Goal: Transaction & Acquisition: Purchase product/service

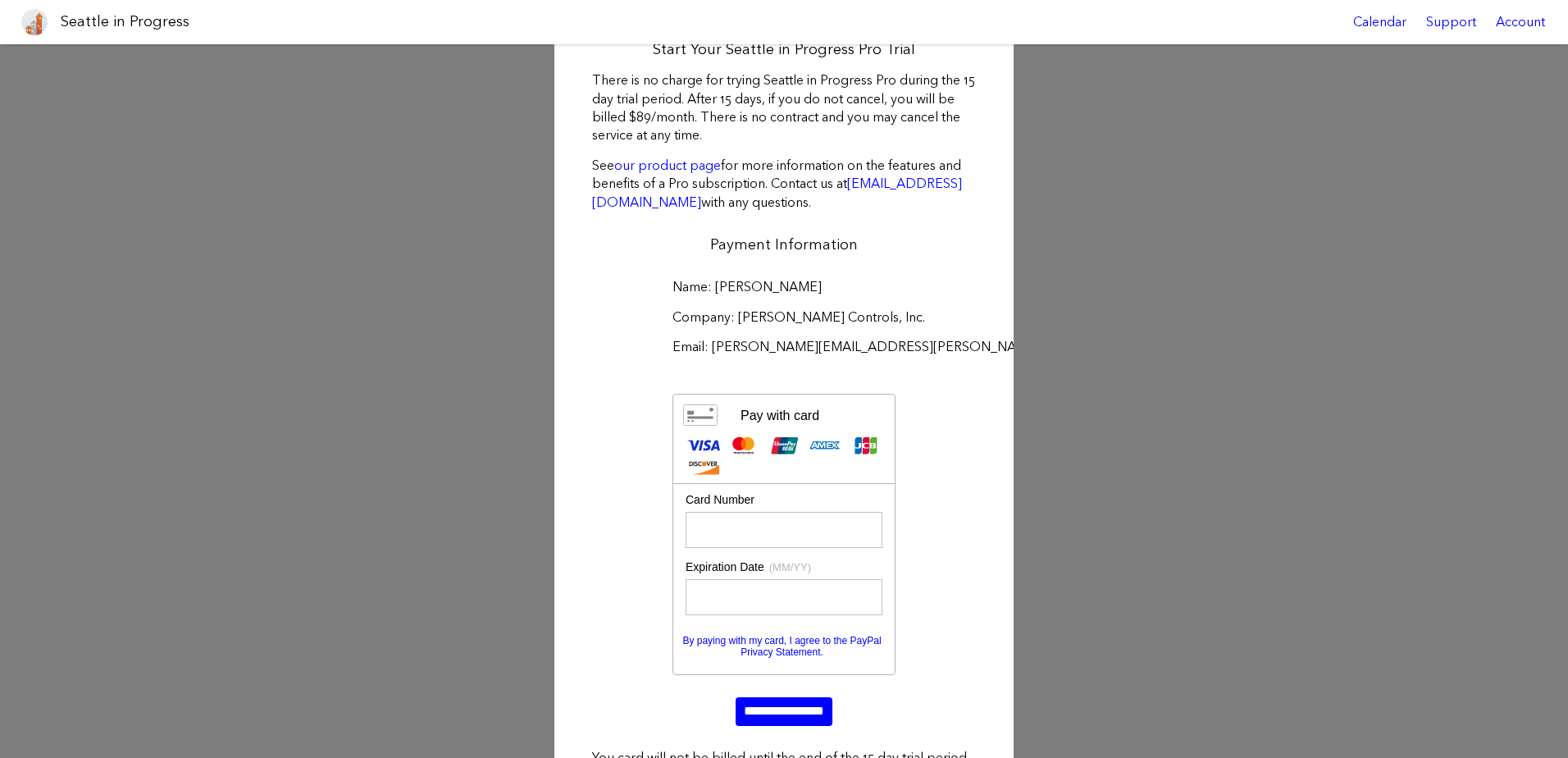
scroll to position [82, 0]
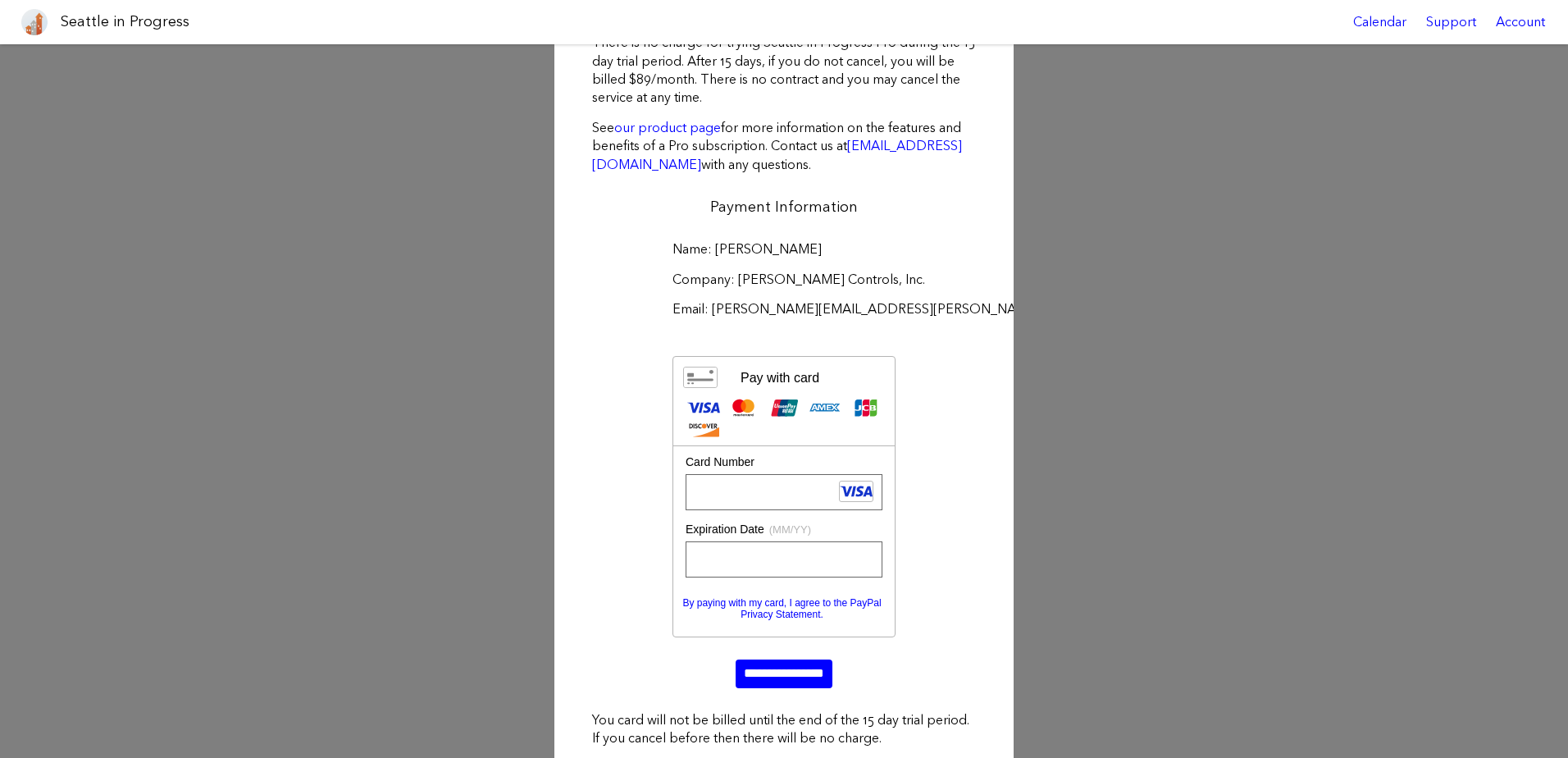
click at [622, 593] on div "Name: [PERSON_NAME] Company: [PERSON_NAME] Controls, Inc. Email: [PERSON_NAME][…" at bounding box center [783, 463] width 406 height 470
click at [797, 679] on input "**********" at bounding box center [784, 673] width 97 height 28
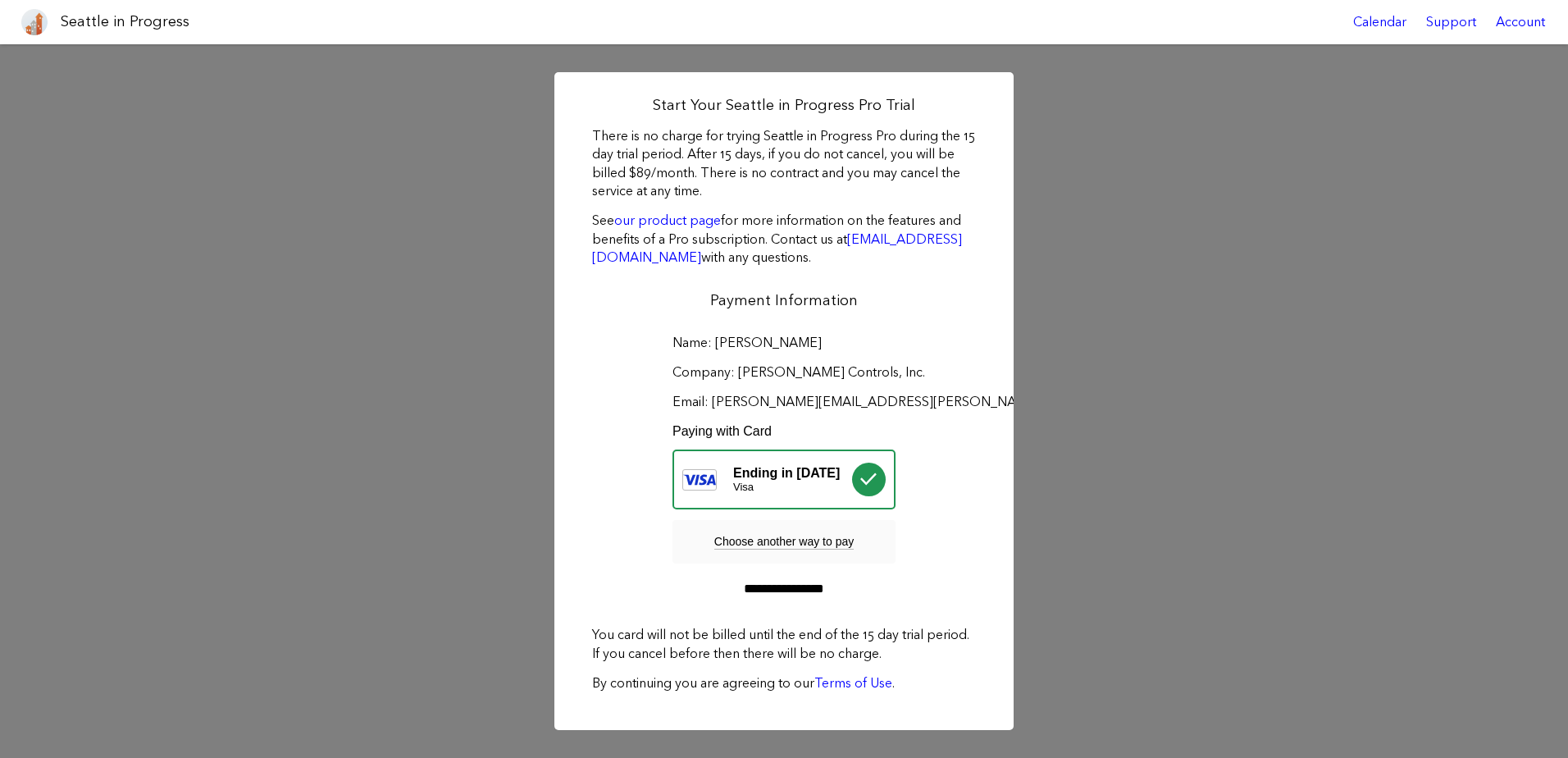
scroll to position [0, 0]
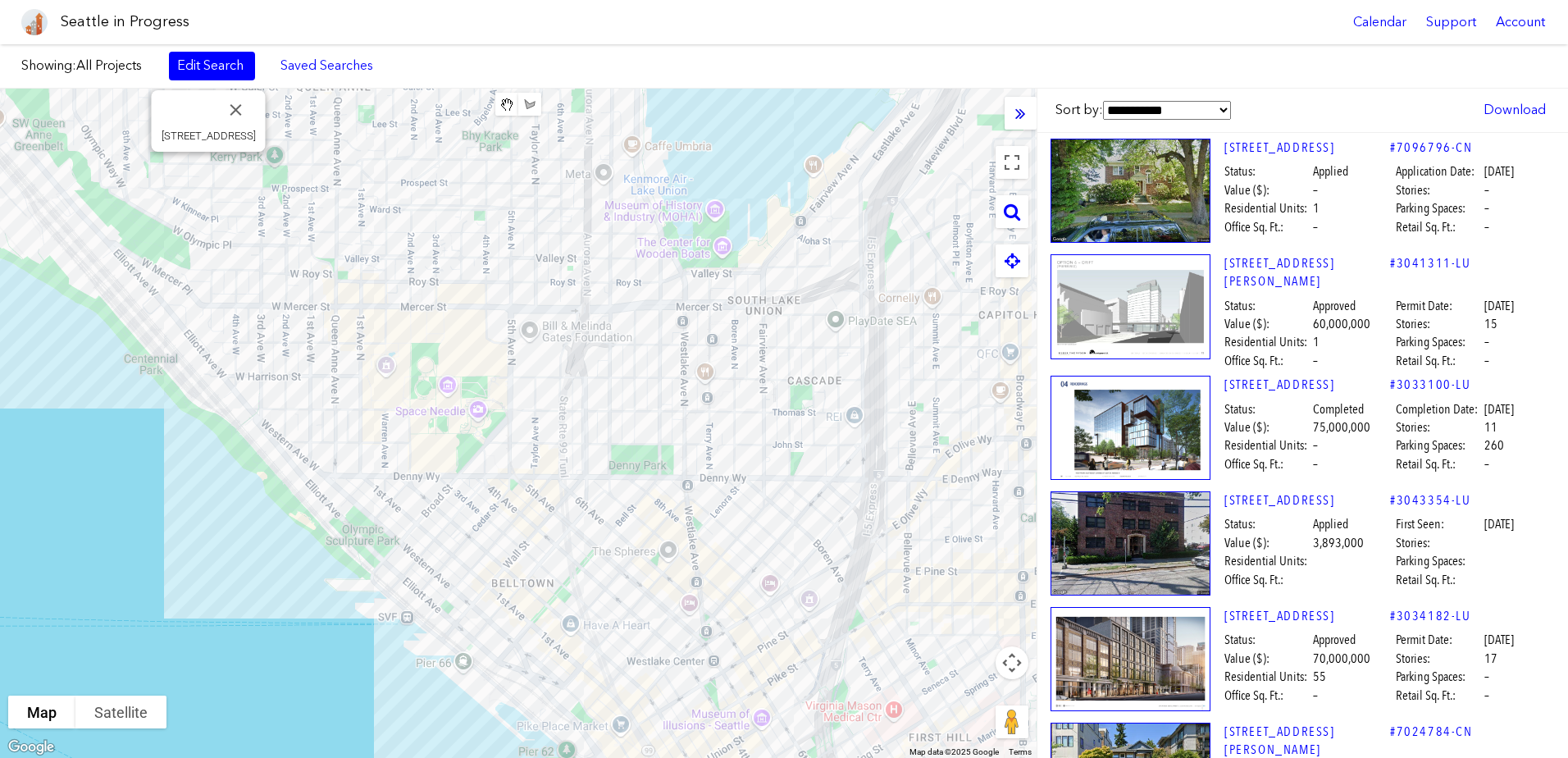
click at [1023, 113] on icon at bounding box center [1020, 113] width 11 height 18
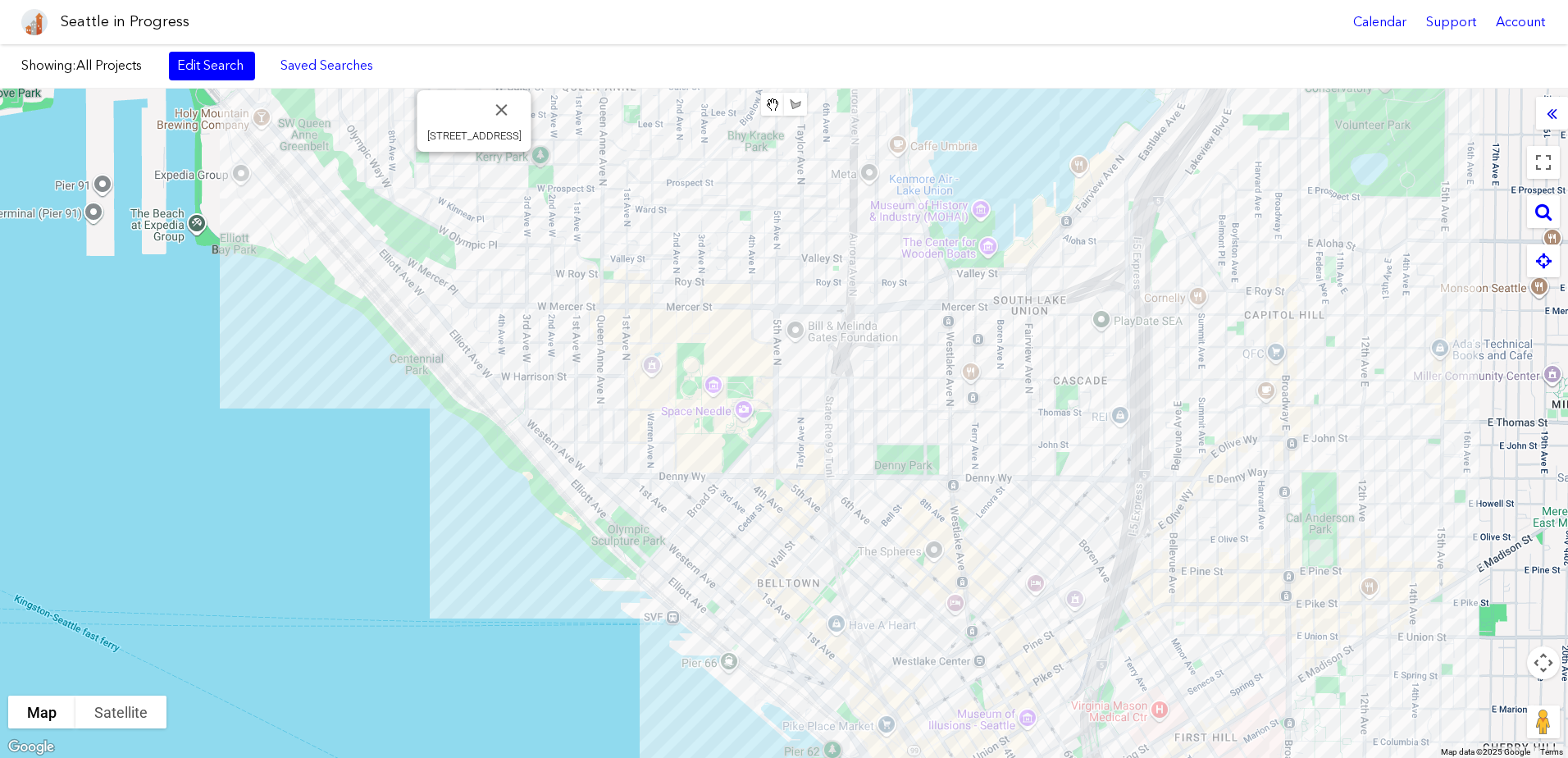
click at [1553, 119] on icon at bounding box center [1551, 113] width 11 height 18
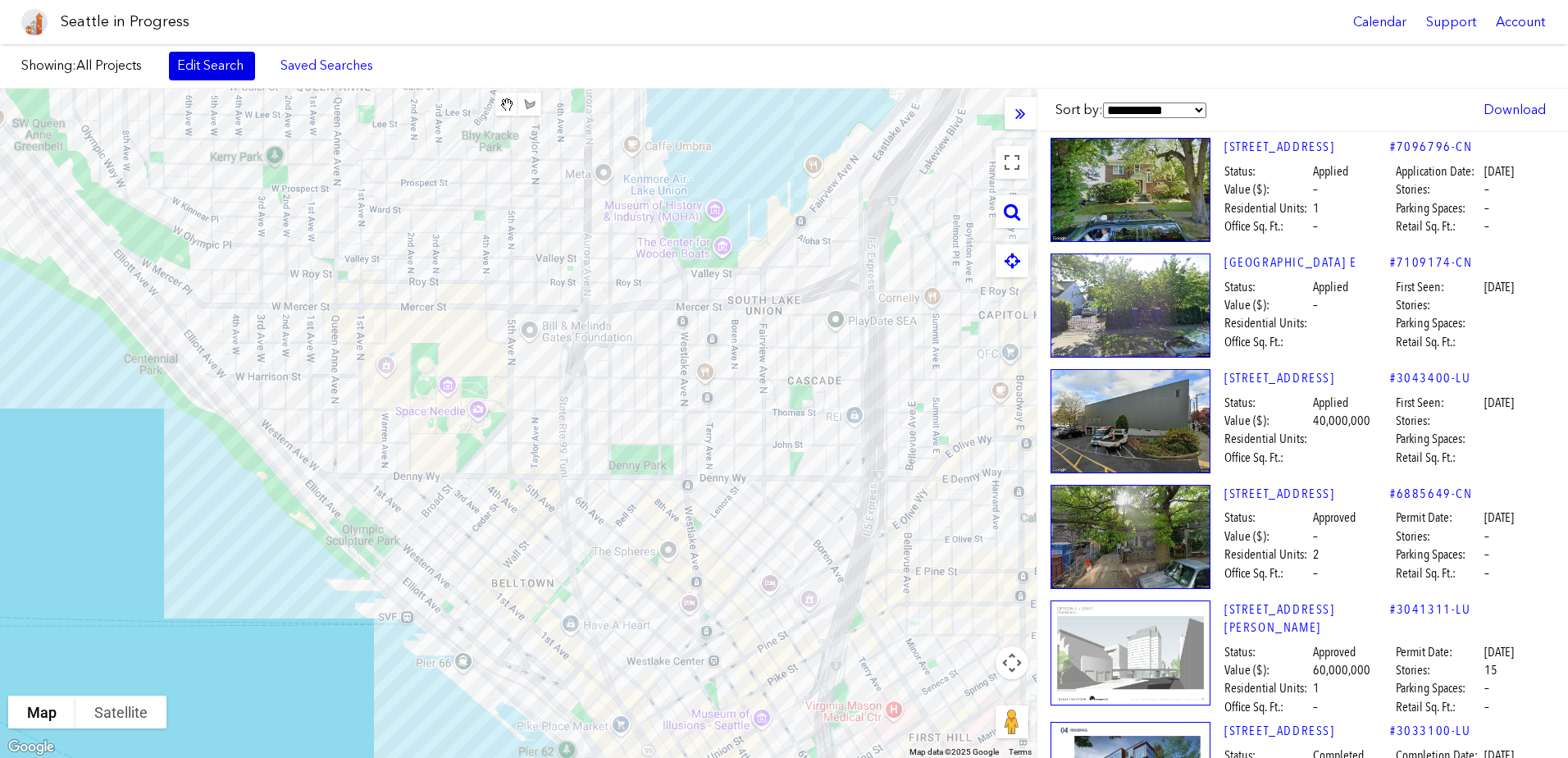
click at [202, 55] on link "Edit Search" at bounding box center [211, 65] width 86 height 28
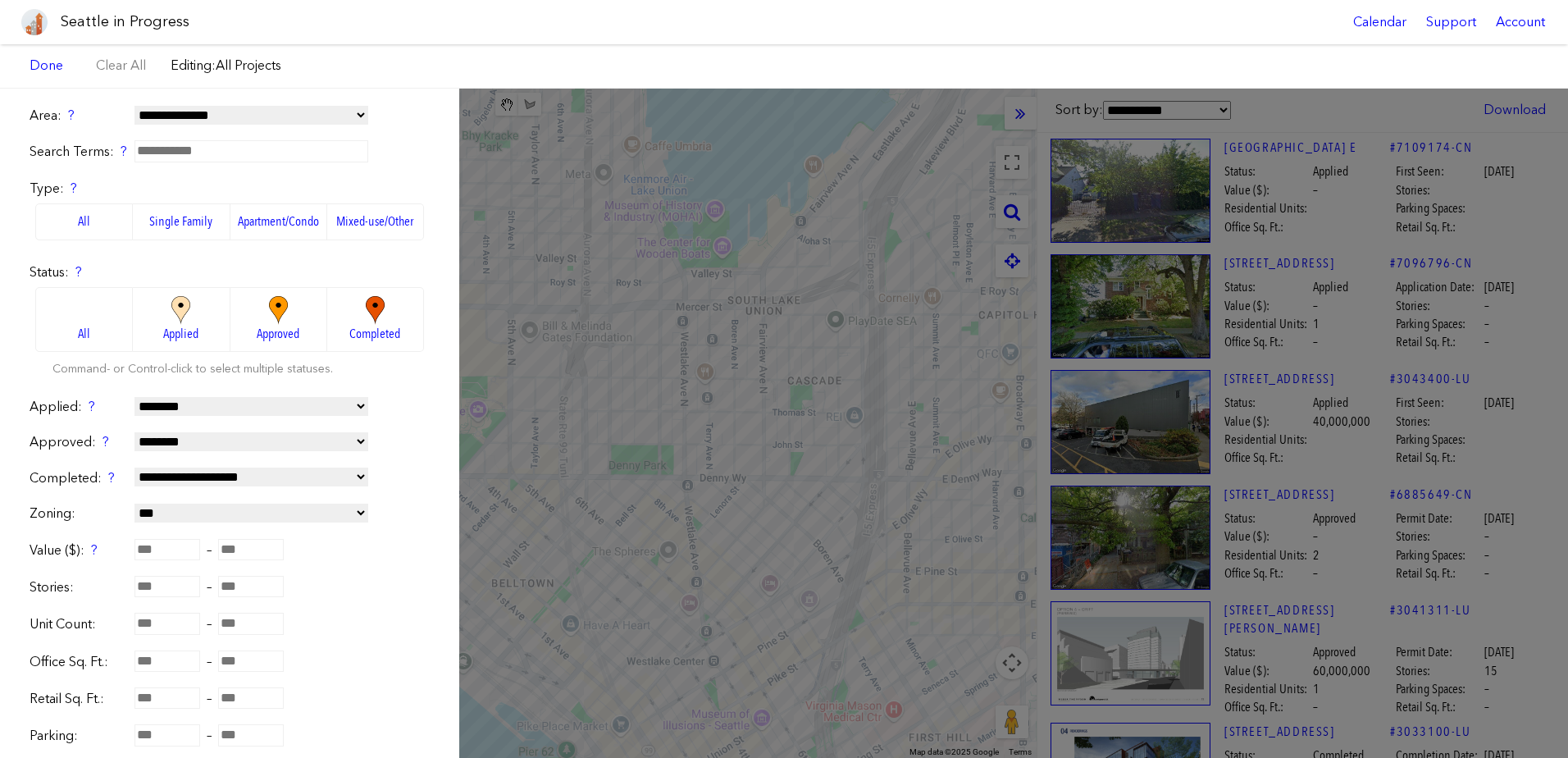
click at [269, 116] on select "**********" at bounding box center [251, 116] width 234 height 19
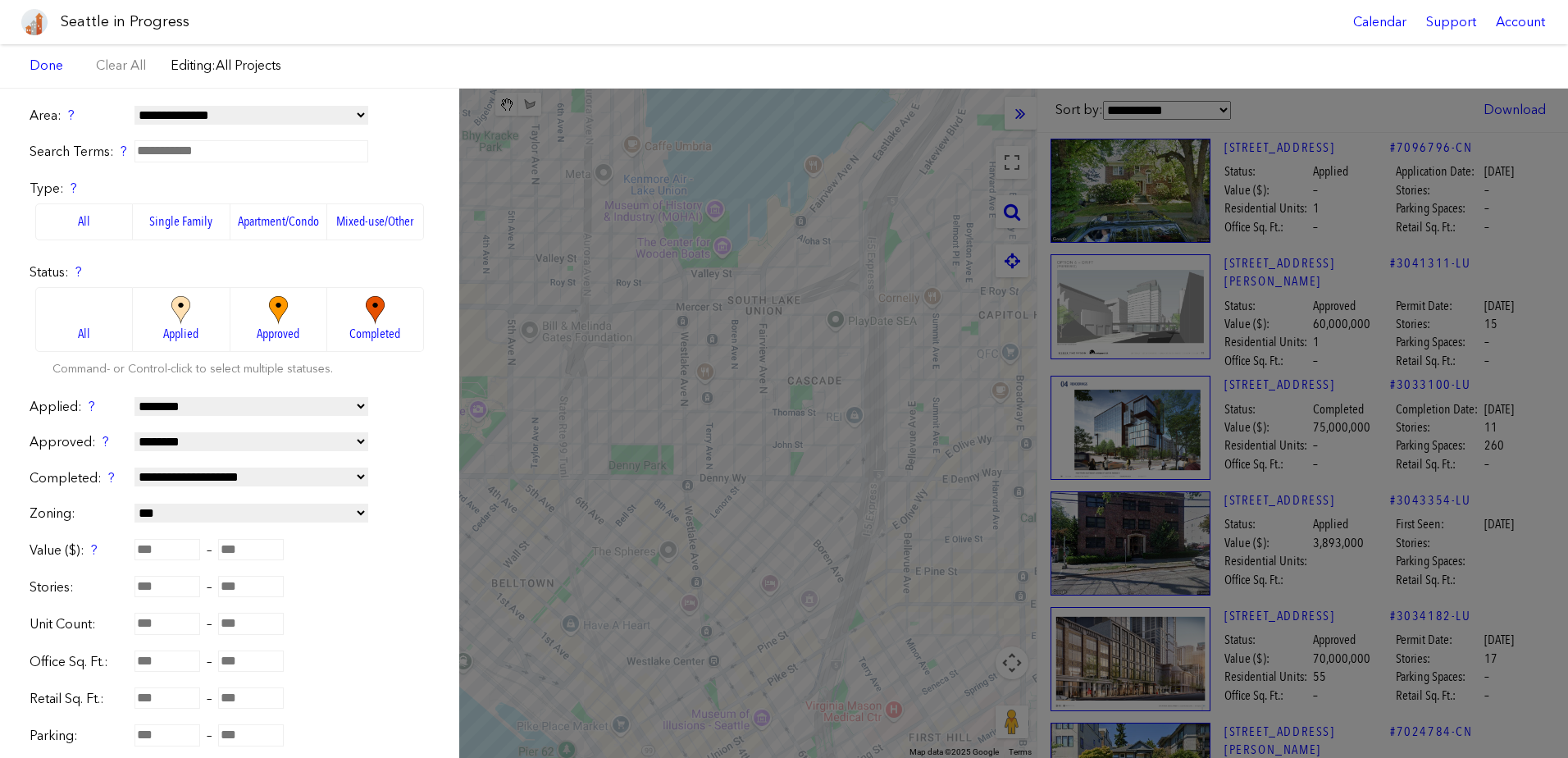
click at [134, 106] on select "**********" at bounding box center [251, 116] width 234 height 19
click at [348, 220] on label "Mixed-use/Other" at bounding box center [376, 221] width 97 height 36
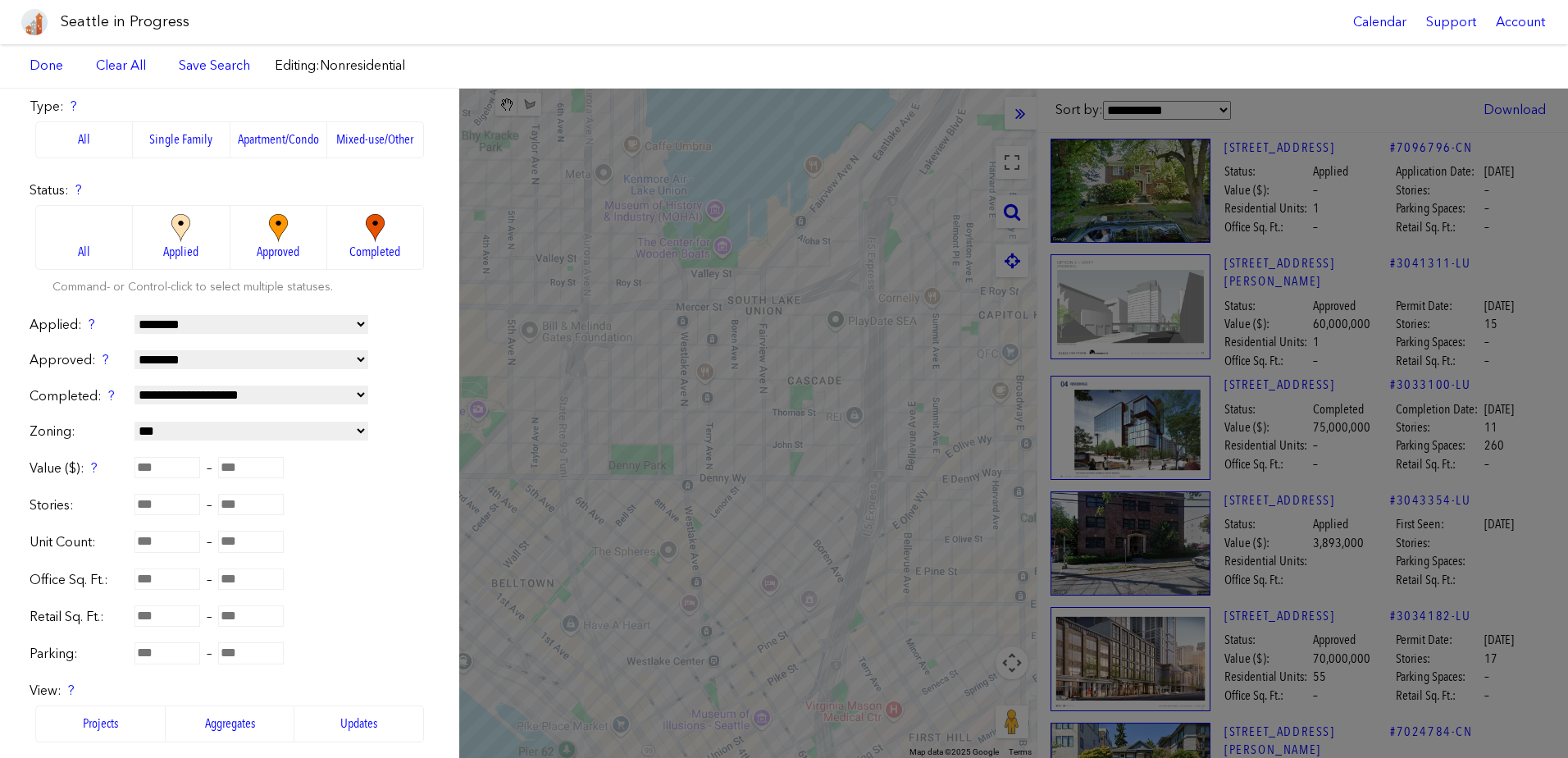
click at [171, 248] on span "Applied" at bounding box center [181, 251] width 36 height 18
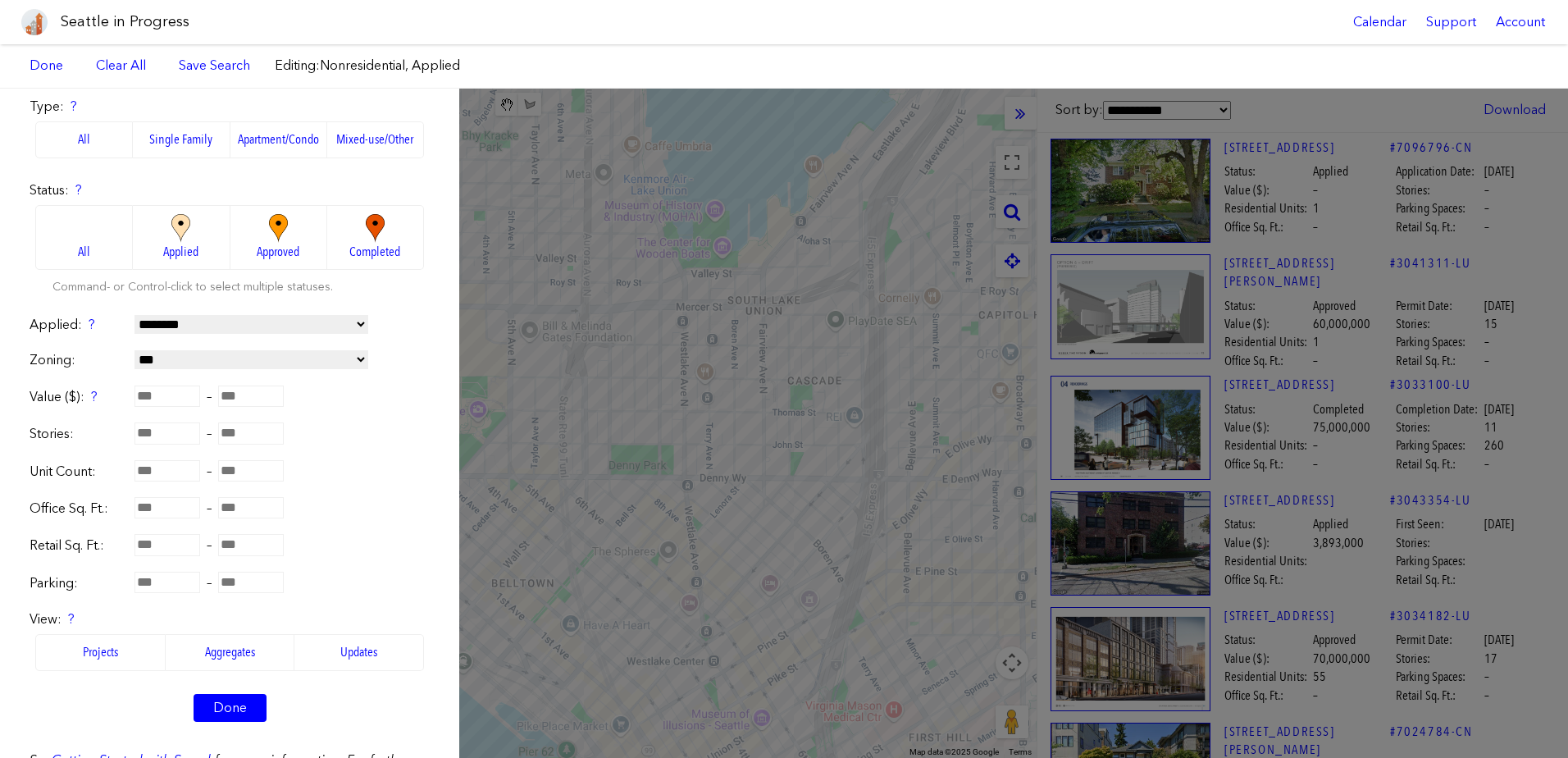
click at [257, 253] on span "Approved" at bounding box center [278, 251] width 42 height 18
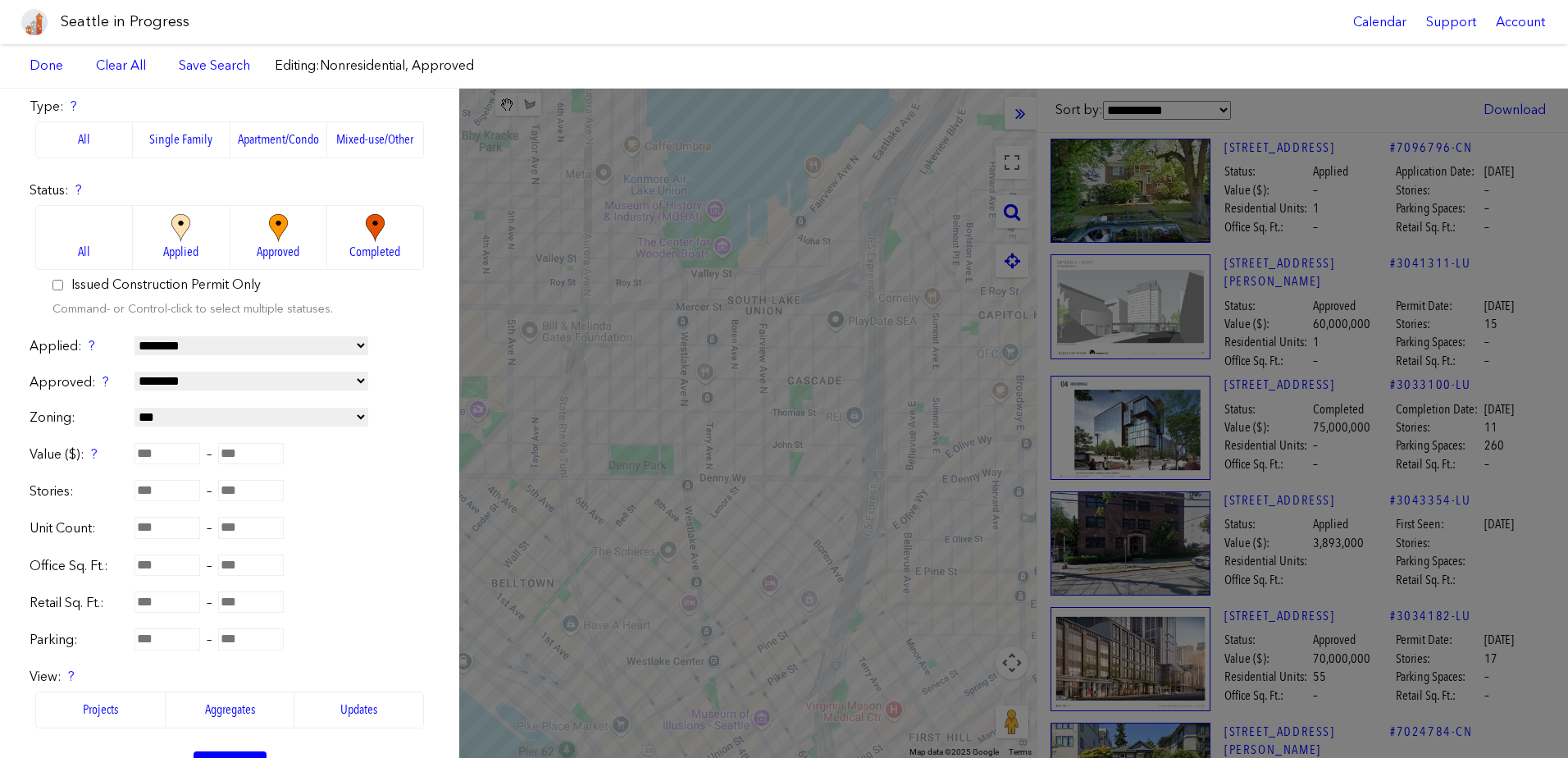
click at [171, 250] on span "Applied" at bounding box center [181, 251] width 36 height 18
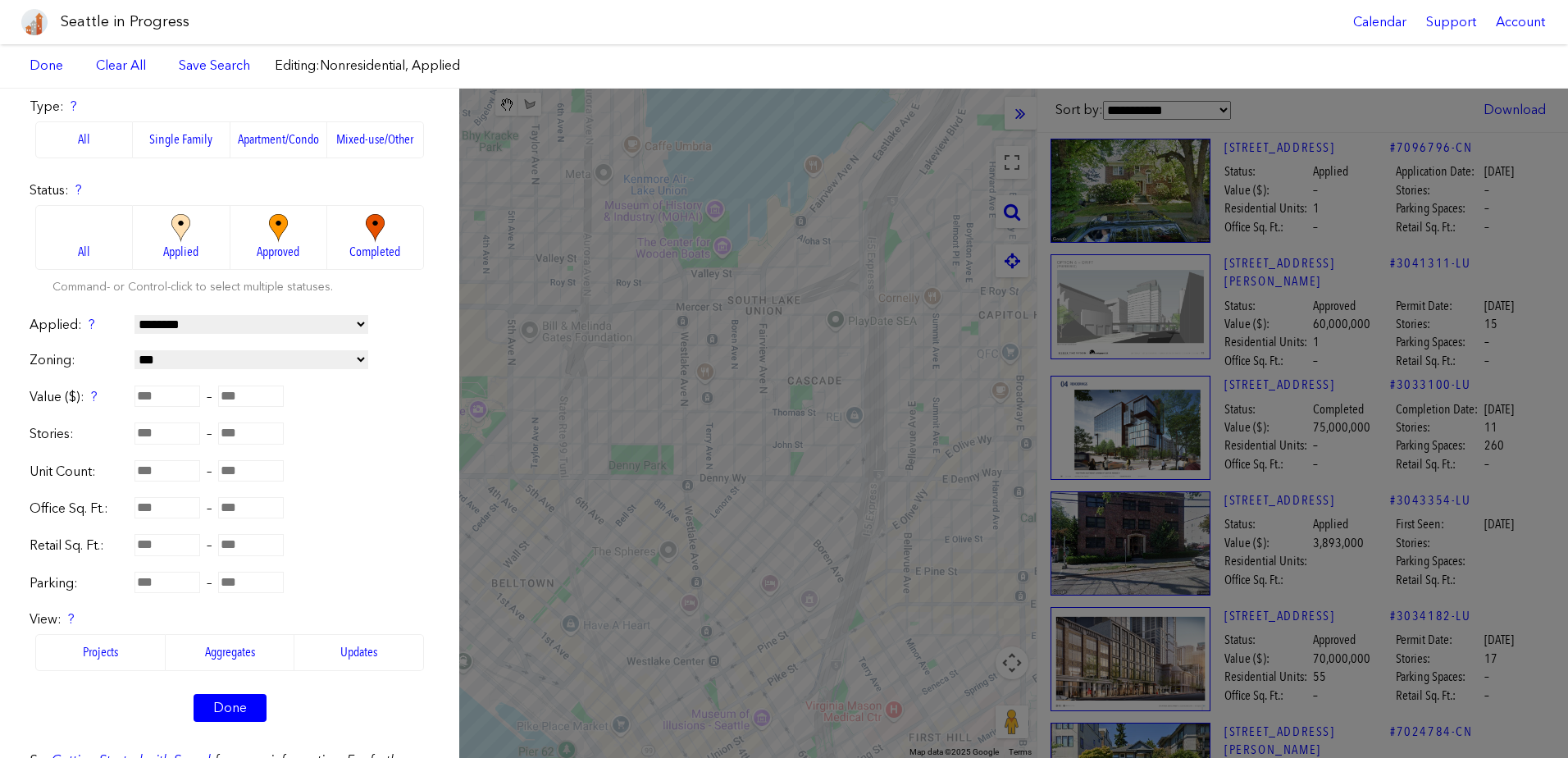
click at [257, 252] on span "Approved" at bounding box center [278, 251] width 42 height 18
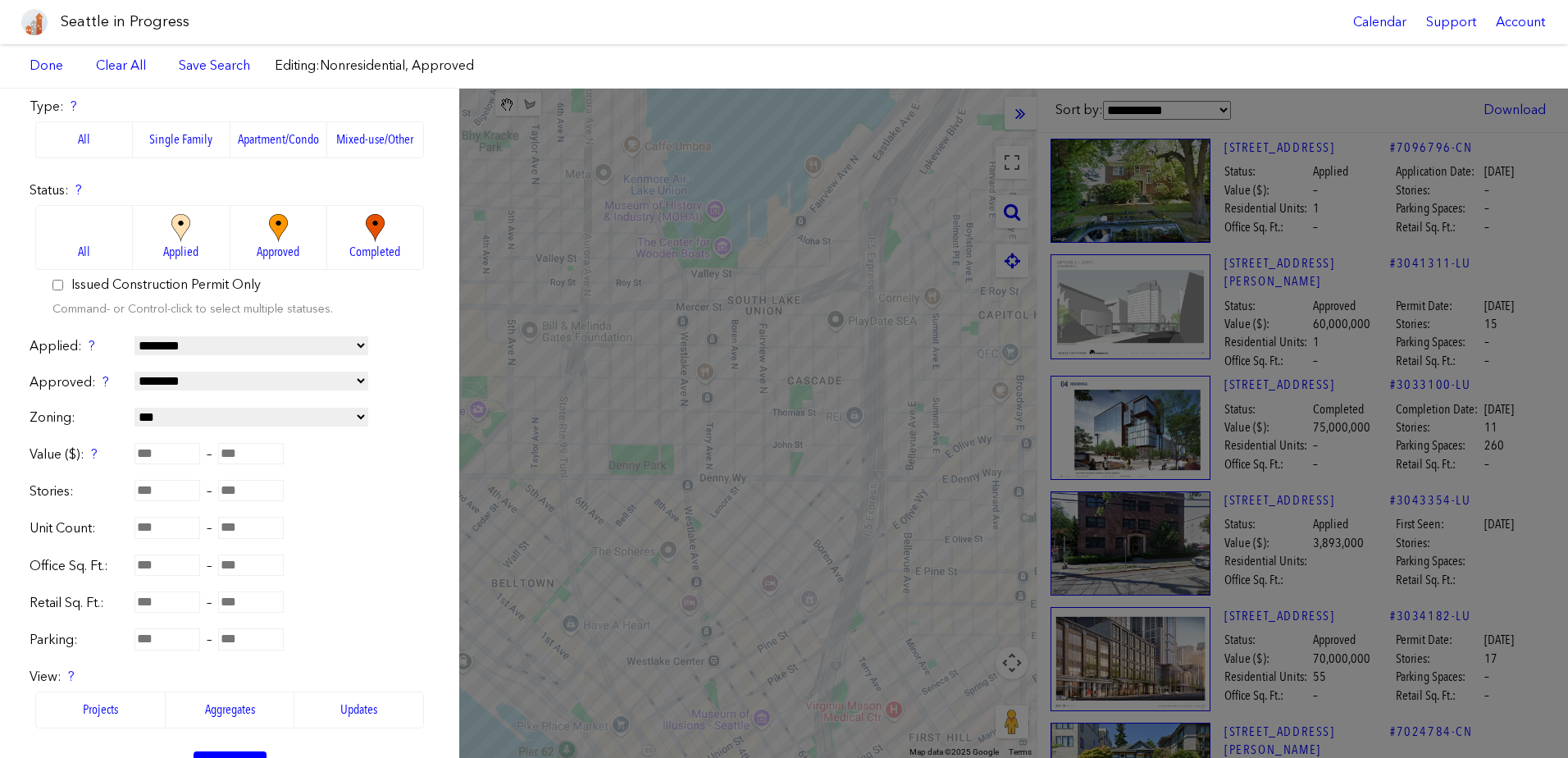
click at [258, 341] on select "**********" at bounding box center [251, 346] width 234 height 19
click at [250, 356] on form "**********" at bounding box center [230, 409] width 400 height 772
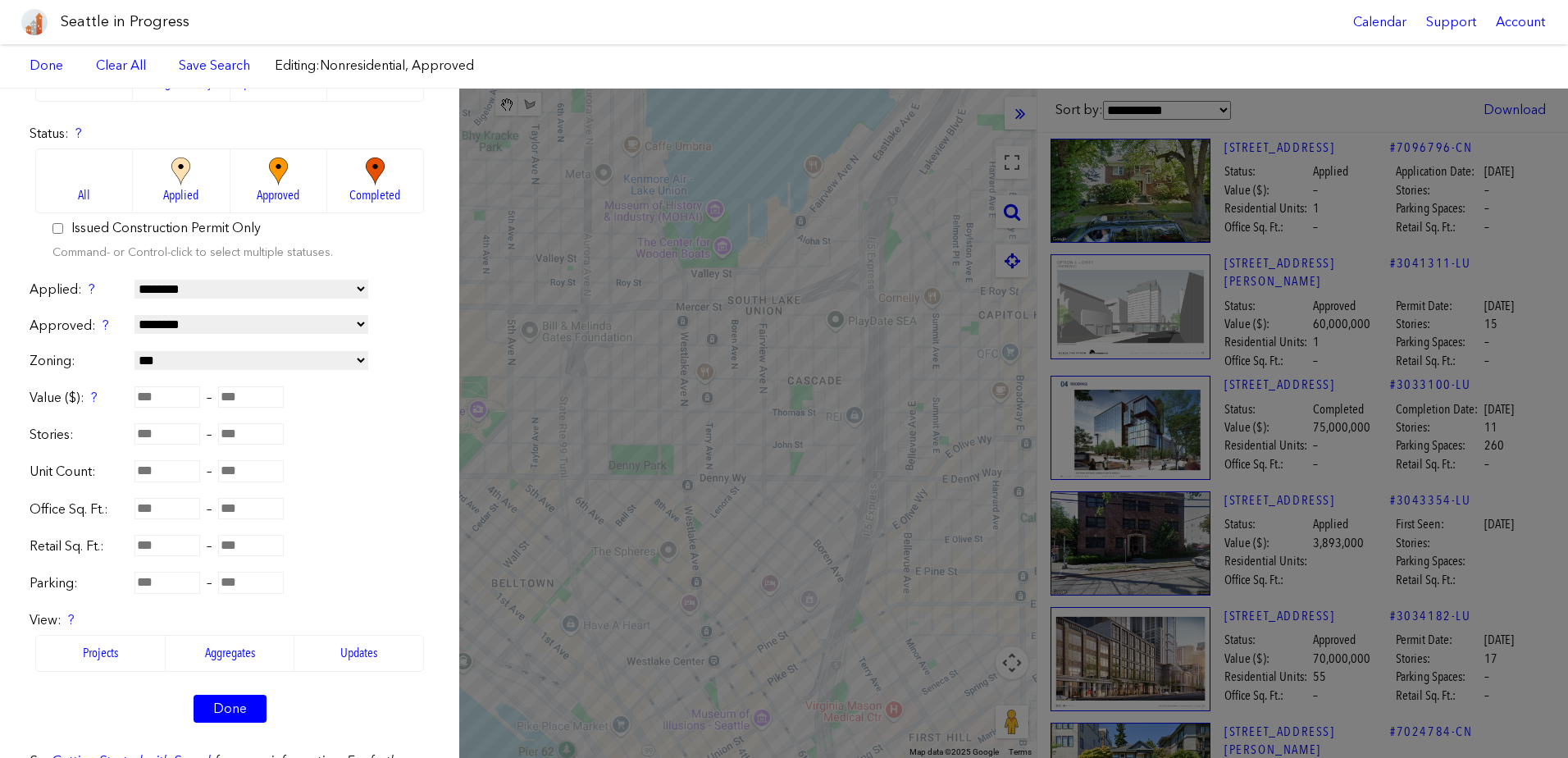
scroll to position [164, 0]
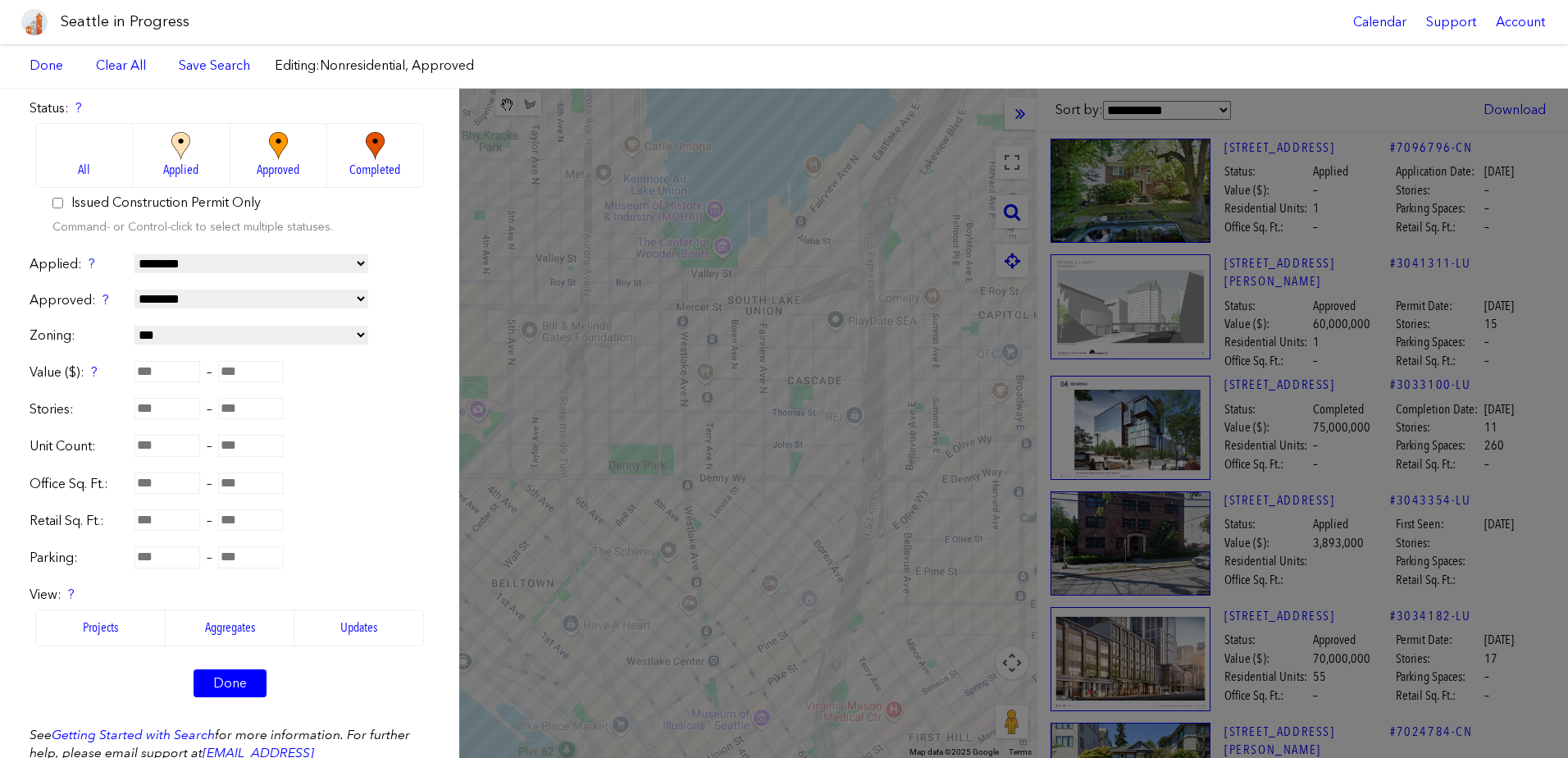
click at [370, 327] on div "**********" at bounding box center [230, 335] width 400 height 18
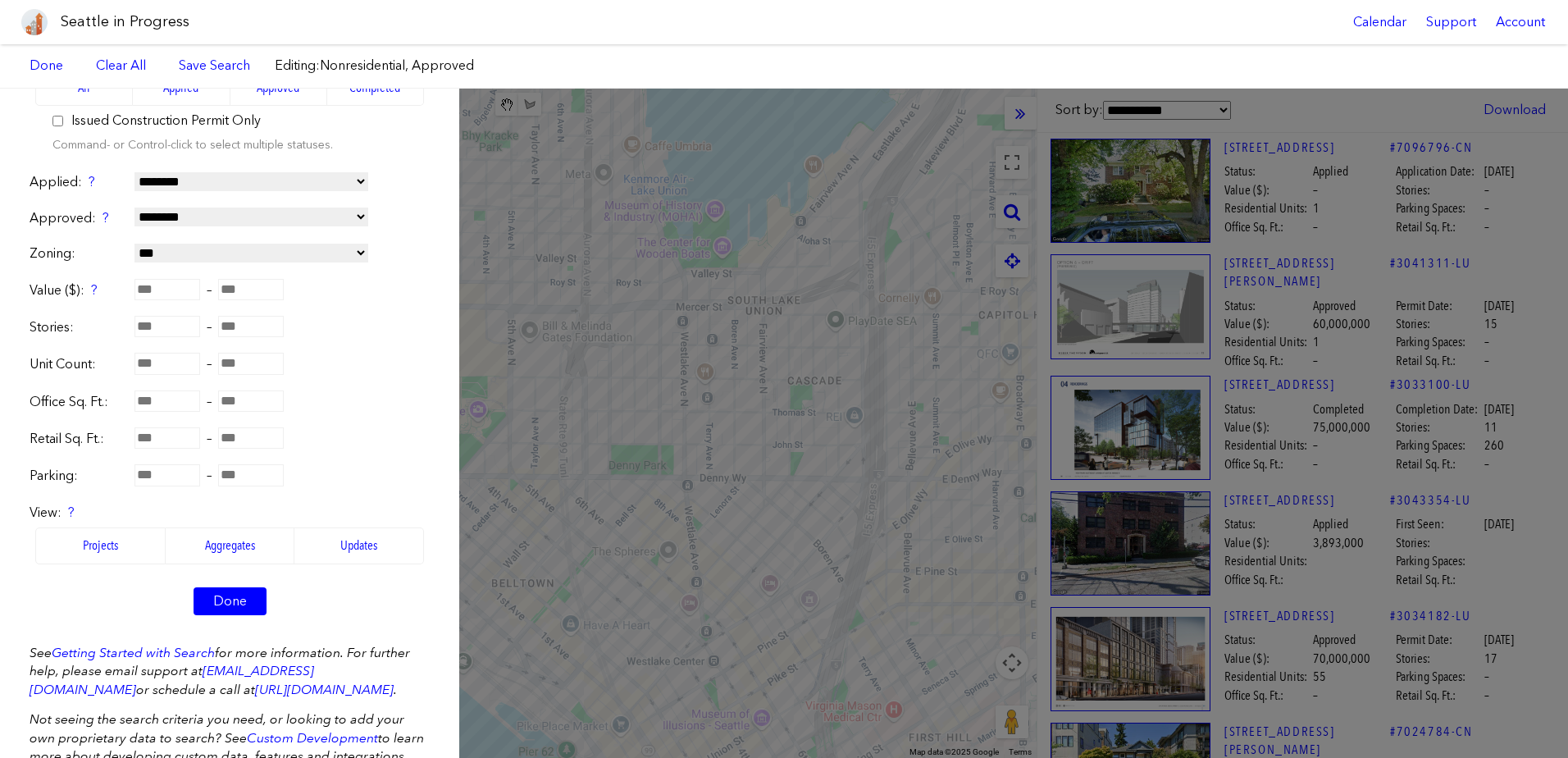
scroll to position [310, 0]
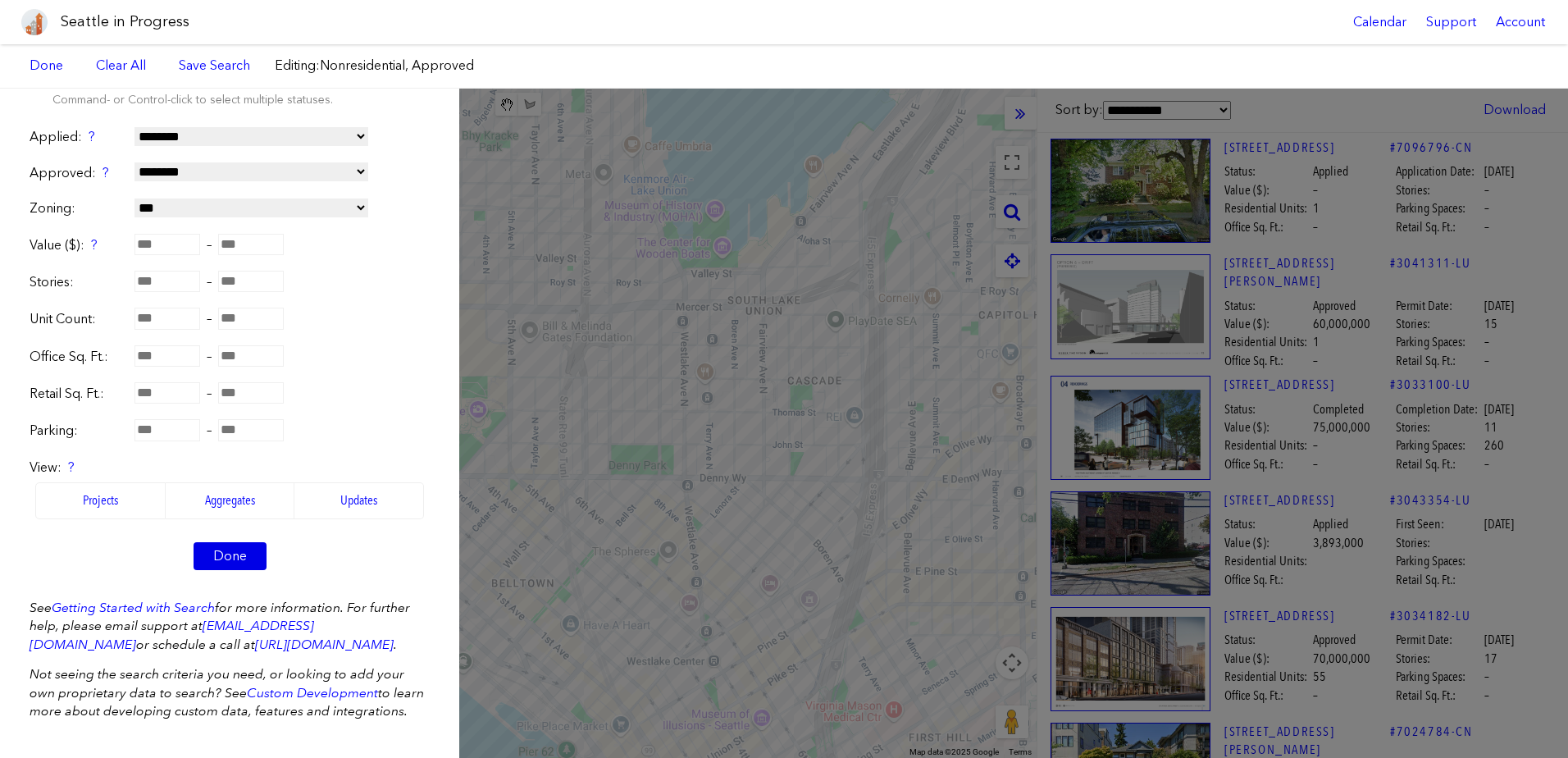
click at [239, 542] on link "Done" at bounding box center [230, 555] width 73 height 28
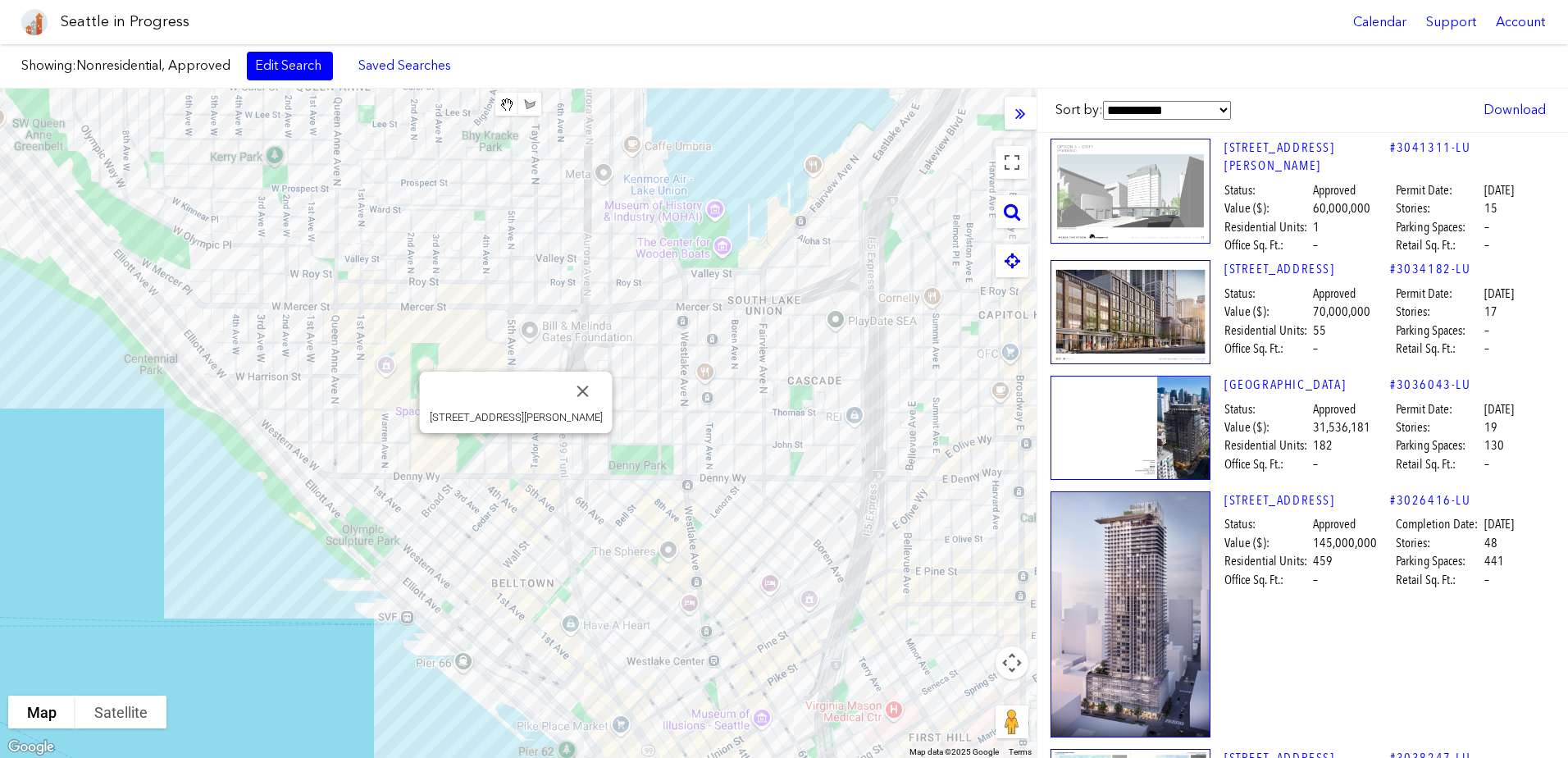
click at [1147, 194] on img at bounding box center [1131, 191] width 160 height 105
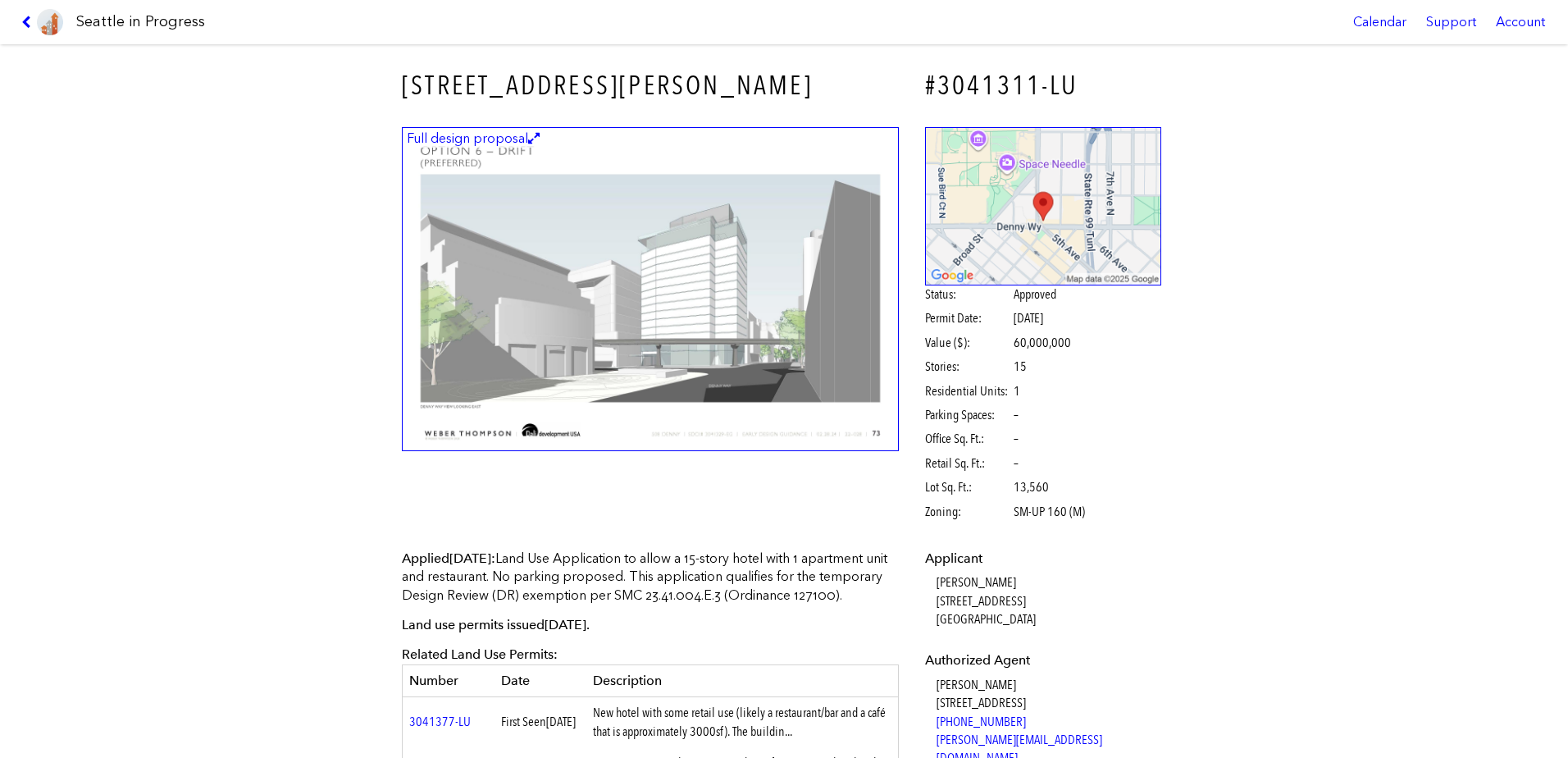
click at [480, 131] on figcaption "Full design proposal" at bounding box center [473, 138] width 138 height 18
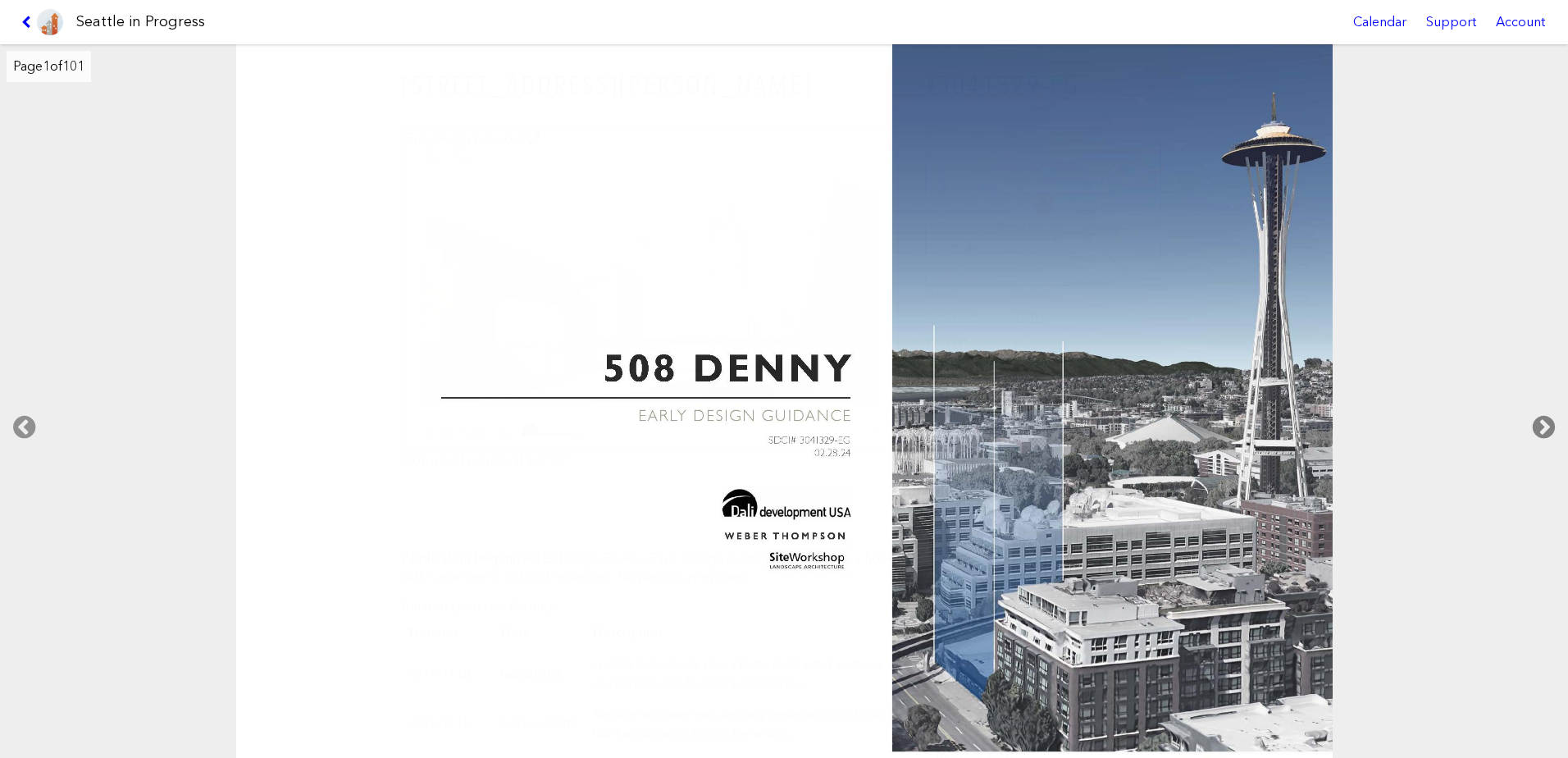
click at [1539, 432] on icon at bounding box center [1543, 427] width 48 height 52
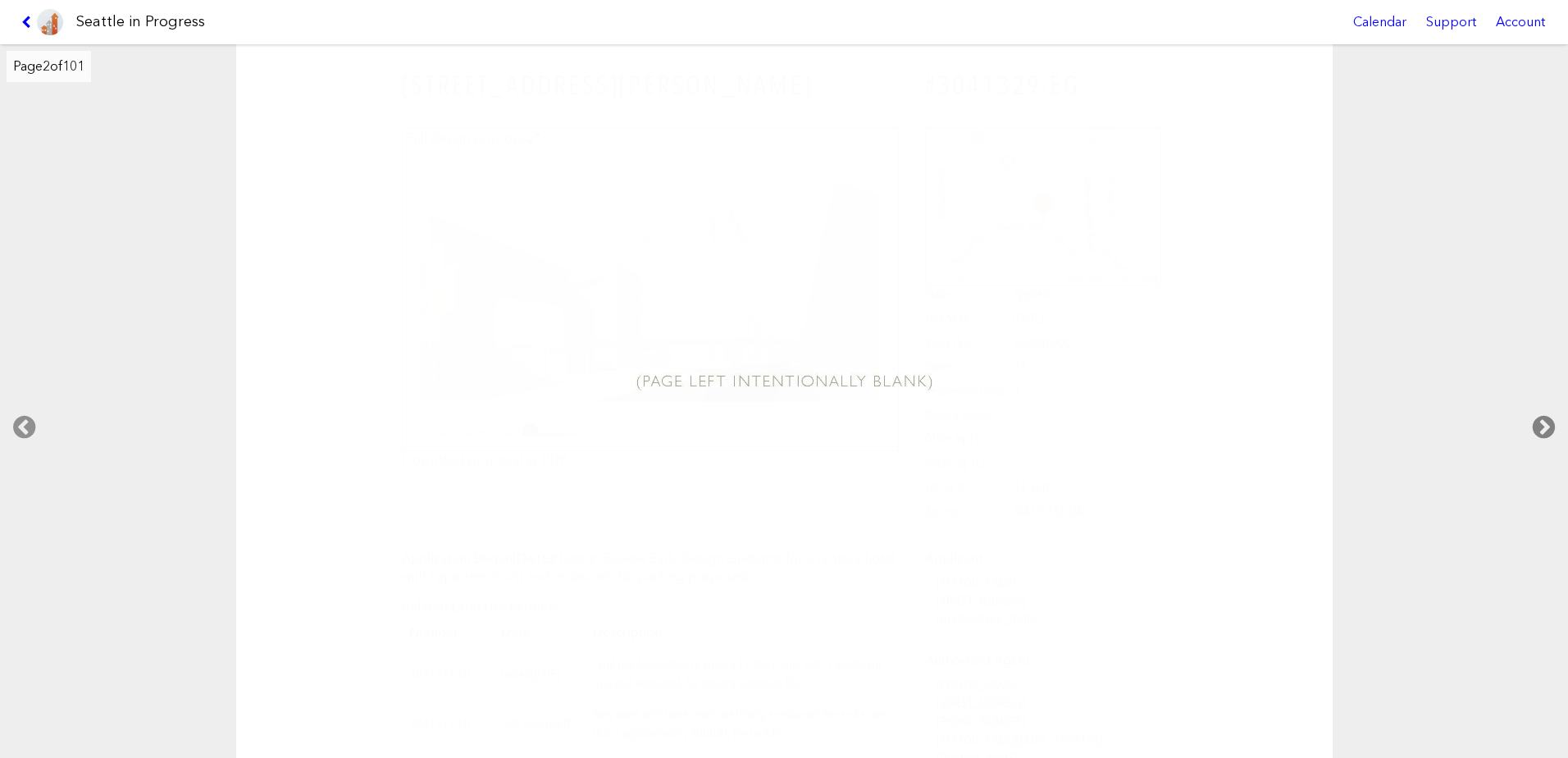
click at [1539, 432] on icon at bounding box center [1543, 427] width 48 height 52
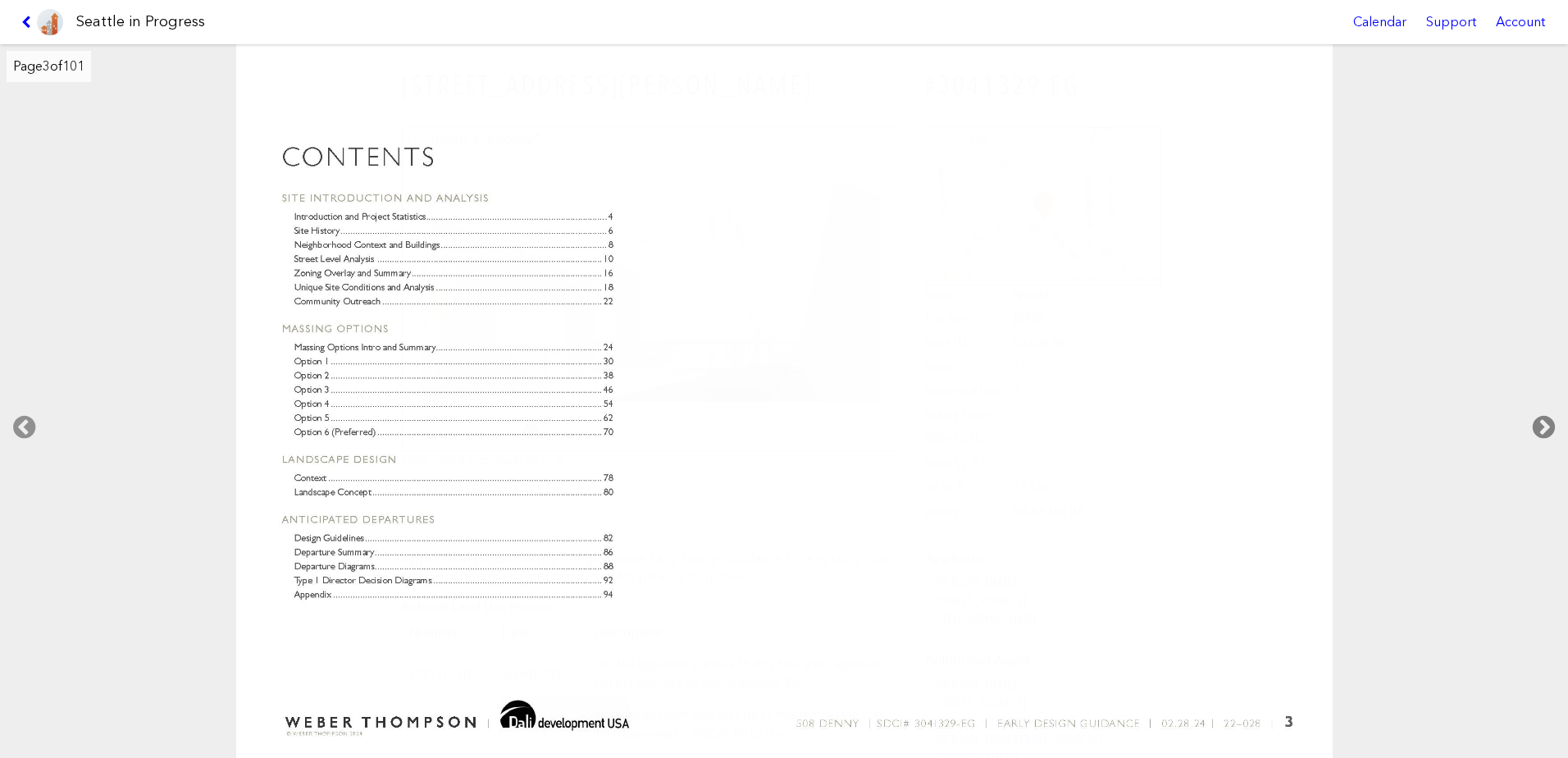
click at [1539, 432] on icon at bounding box center [1543, 427] width 48 height 52
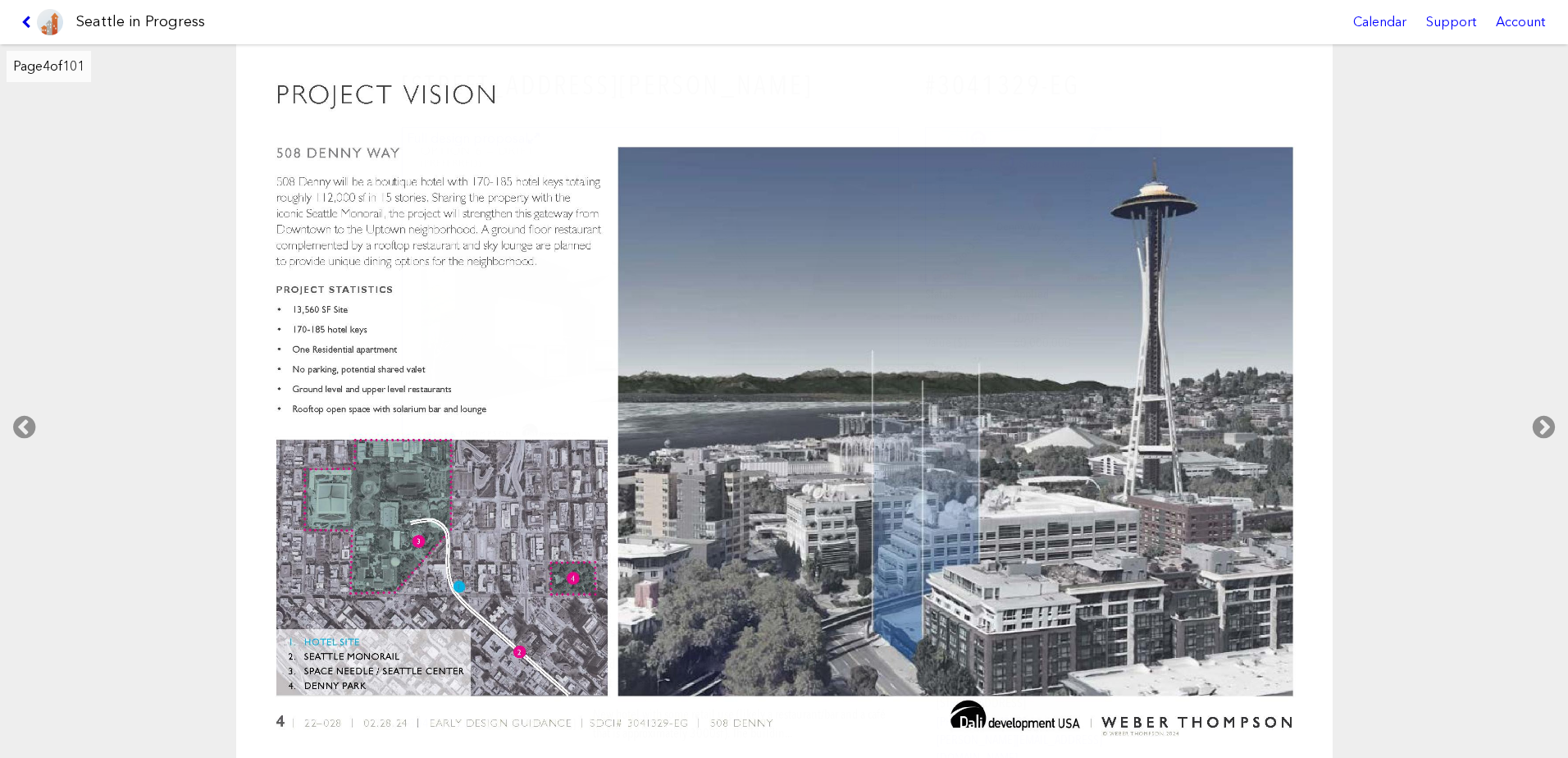
click at [32, 22] on icon at bounding box center [29, 22] width 15 height 14
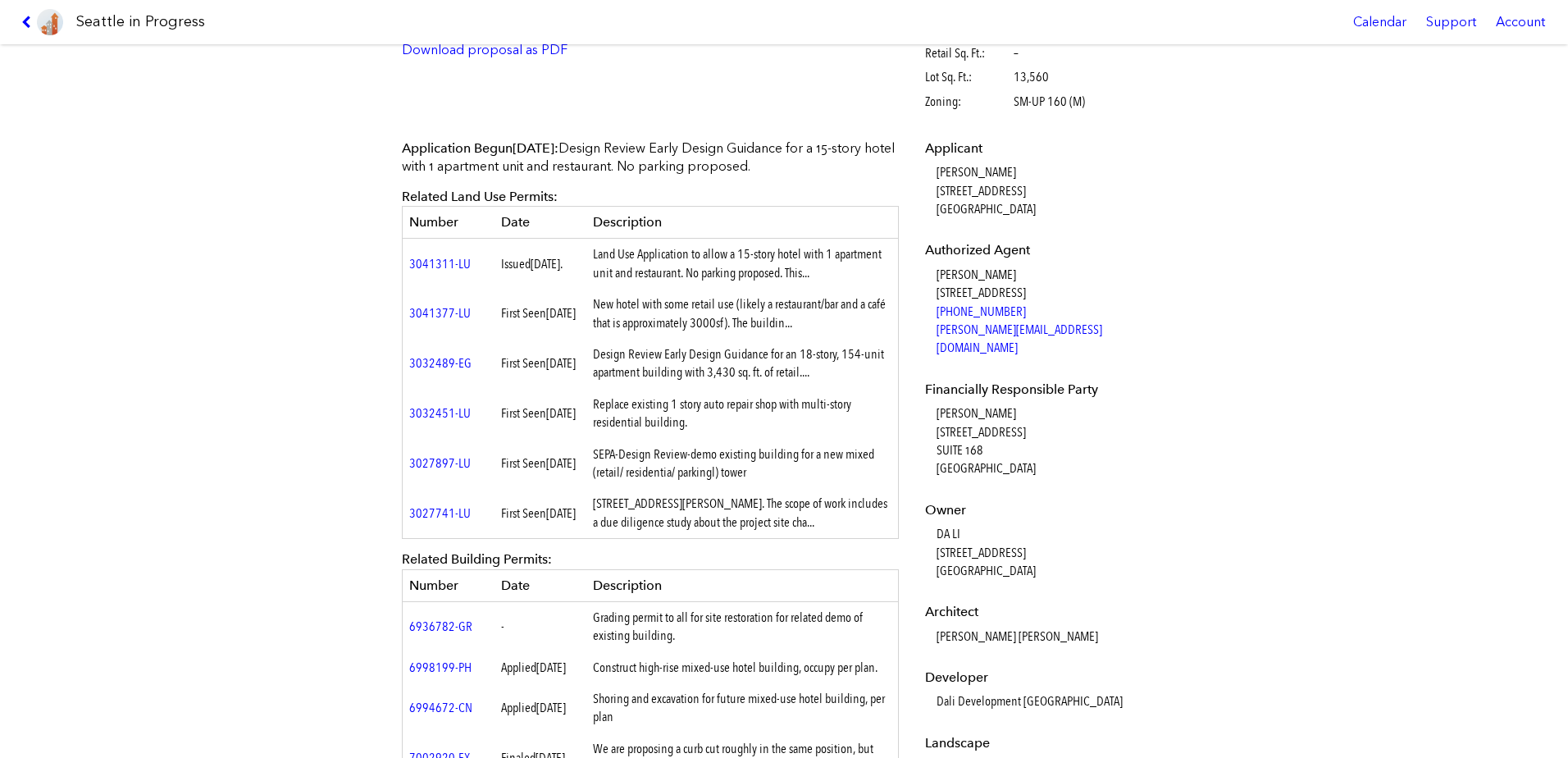
scroll to position [491, 0]
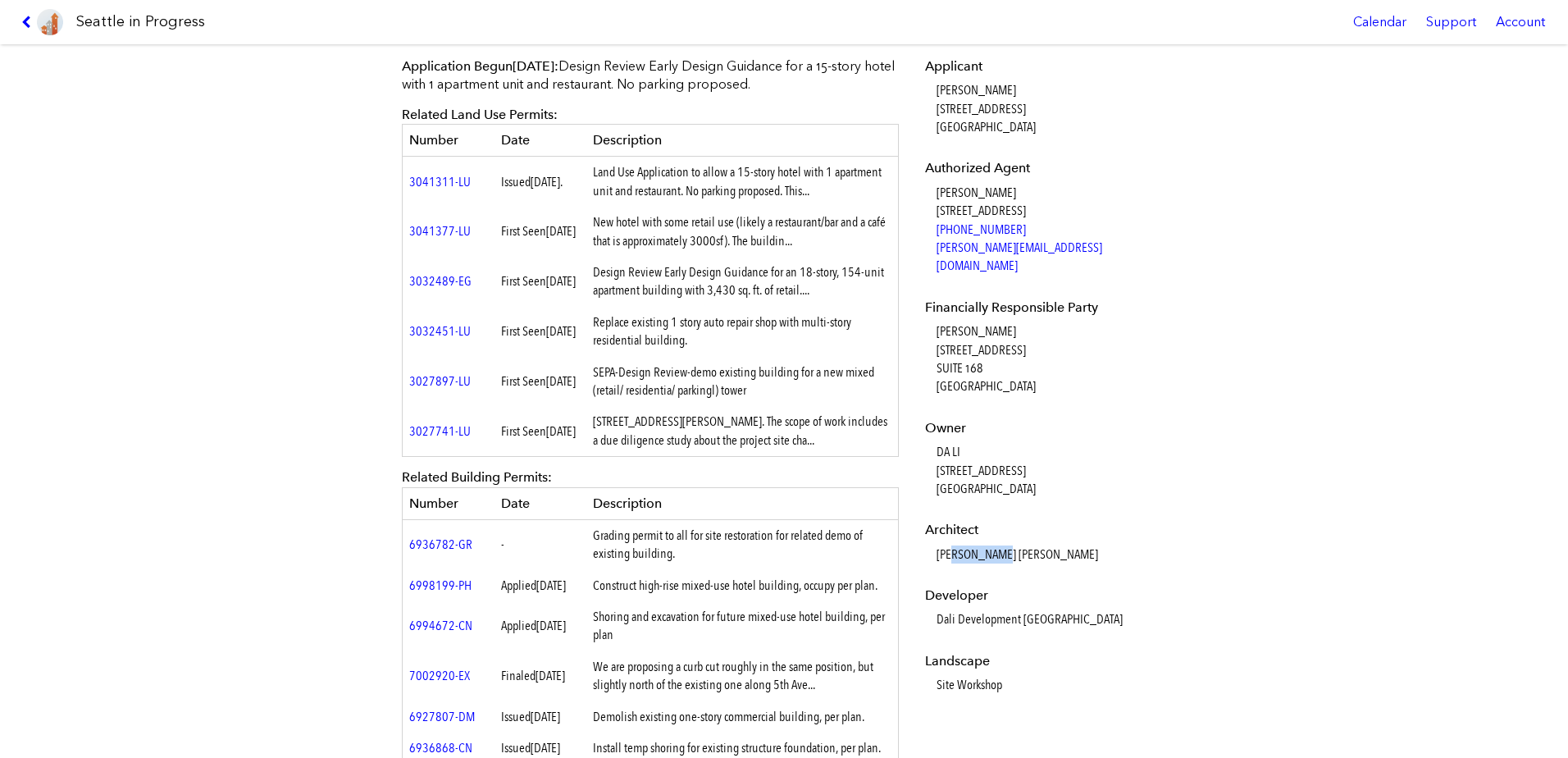
drag, startPoint x: 949, startPoint y: 539, endPoint x: 1000, endPoint y: 544, distance: 51.2
click at [1000, 546] on dd "[PERSON_NAME] [PERSON_NAME]" at bounding box center [1050, 554] width 226 height 18
drag, startPoint x: 1000, startPoint y: 544, endPoint x: 1104, endPoint y: 530, distance: 104.9
click at [1108, 524] on dl "Applicant [PERSON_NAME] [STREET_ADDRESS] Authorized Agent [PERSON_NAME] [STREET…" at bounding box center [1043, 376] width 237 height 637
drag, startPoint x: 916, startPoint y: 170, endPoint x: 1011, endPoint y: 167, distance: 95.0
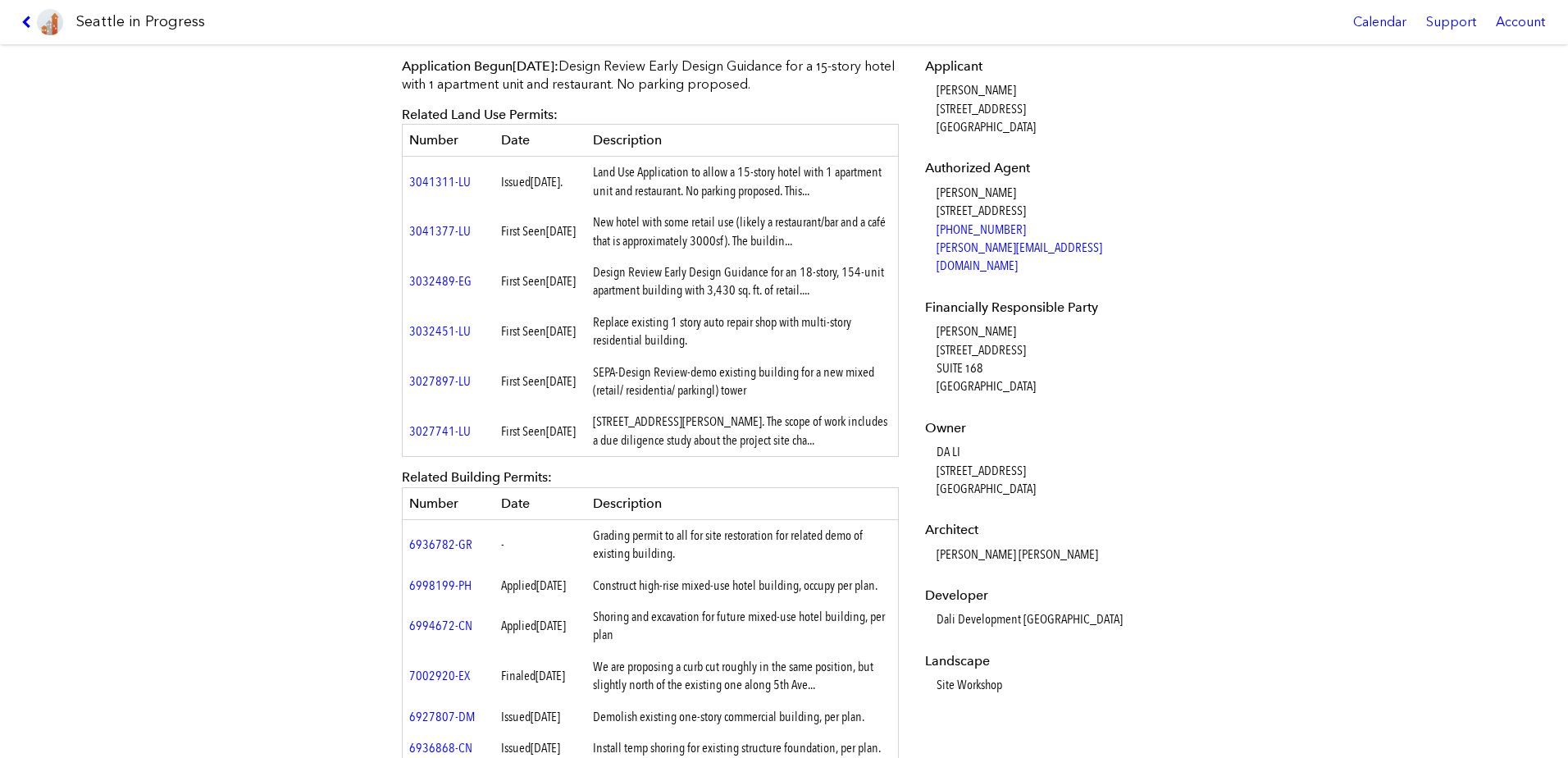
click at [1011, 167] on div "Applicant [PERSON_NAME] [STREET_ADDRESS] Authorized Agent [PERSON_NAME] [STREET…" at bounding box center [1043, 387] width 260 height 683
drag, startPoint x: 1011, startPoint y: 167, endPoint x: 1059, endPoint y: 201, distance: 58.8
click at [1056, 181] on dl "Applicant [PERSON_NAME] [STREET_ADDRESS] Authorized Agent [PERSON_NAME] [STREET…" at bounding box center [1043, 376] width 237 height 637
drag, startPoint x: 930, startPoint y: 189, endPoint x: 983, endPoint y: 192, distance: 53.1
click at [983, 192] on dd "[PERSON_NAME] [STREET_ADDRESS] [PHONE_NUMBER] [PERSON_NAME][EMAIL_ADDRESS][DOMA…" at bounding box center [1050, 229] width 226 height 92
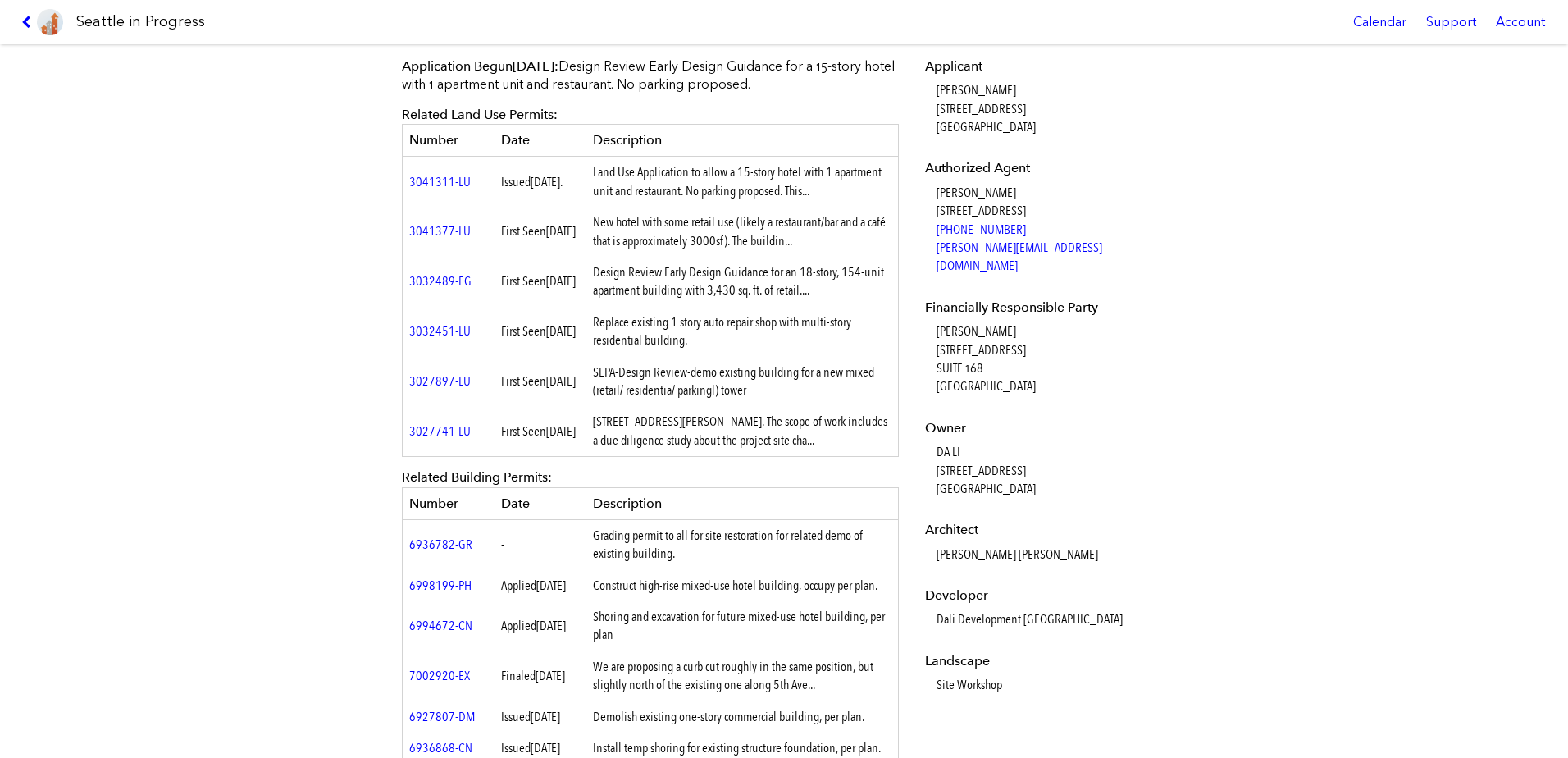
drag, startPoint x: 983, startPoint y: 192, endPoint x: 1211, endPoint y: 208, distance: 228.6
click at [1211, 208] on div "[STREET_ADDRESS][PERSON_NAME] #3041329-EG Full design proposal Download proposa…" at bounding box center [784, 401] width 1568 height 714
